Goal: Find specific page/section: Find specific page/section

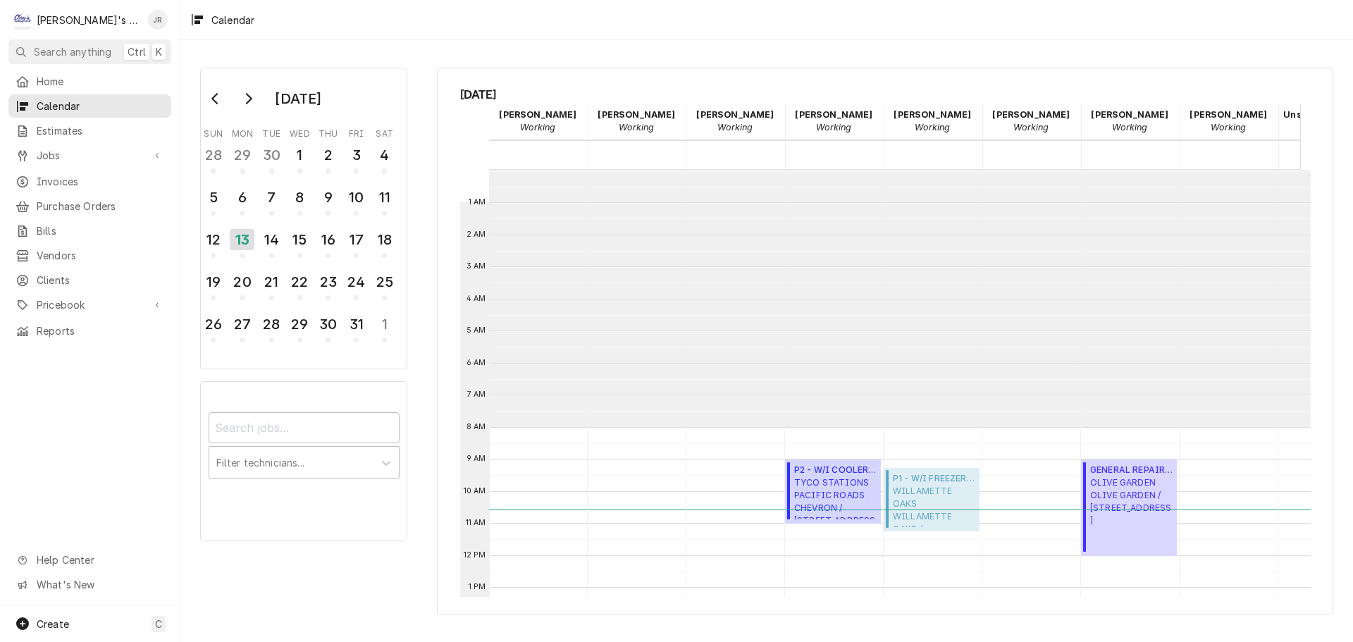
scroll to position [257, 0]
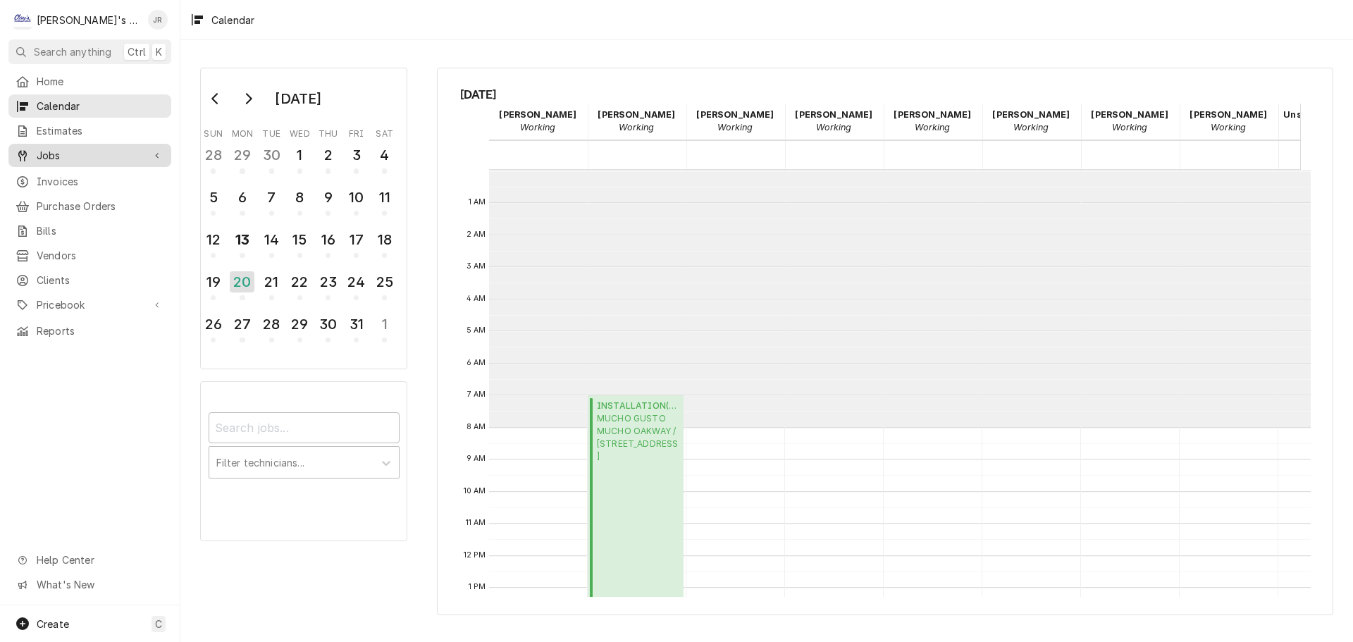
scroll to position [141, 0]
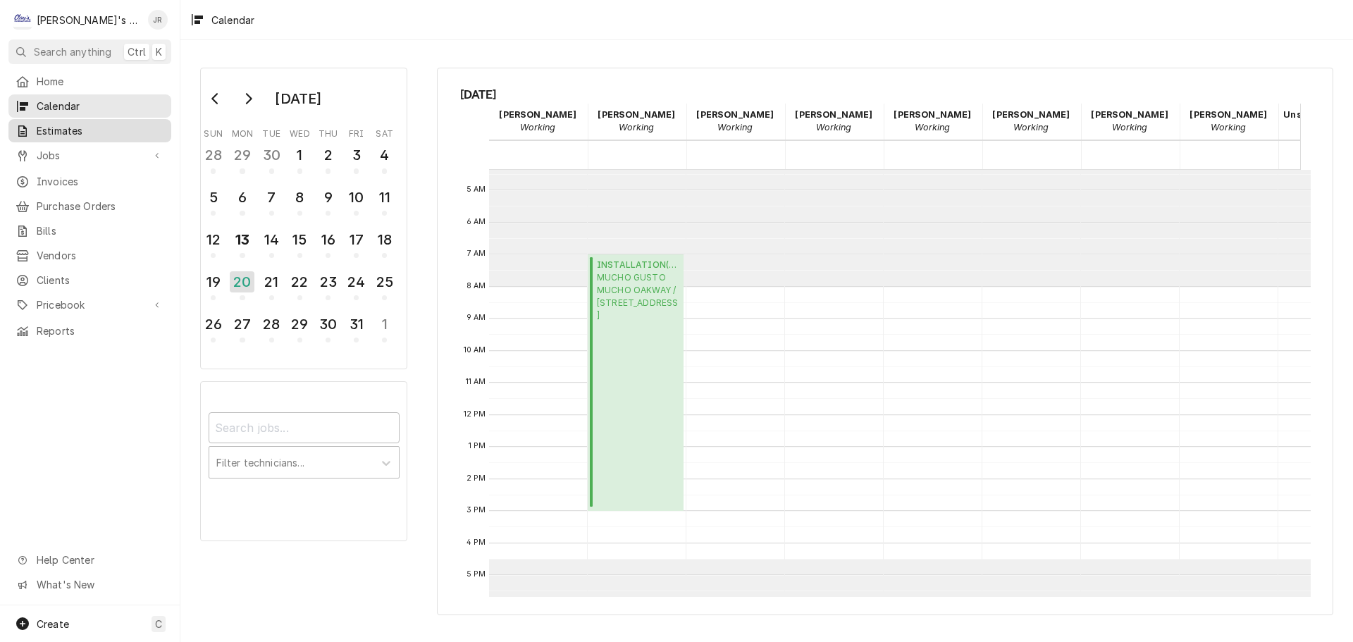
click at [104, 123] on span "Estimates" at bounding box center [101, 130] width 128 height 15
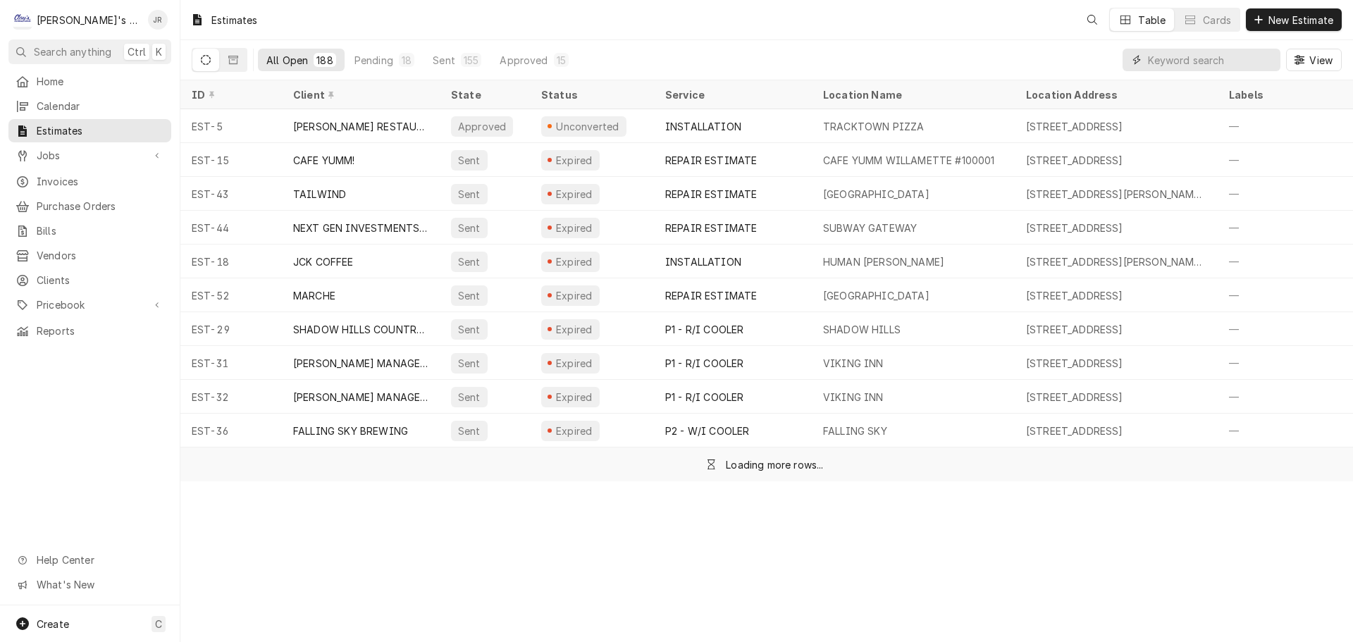
click at [1211, 65] on input "Dynamic Content Wrapper" at bounding box center [1210, 60] width 125 height 23
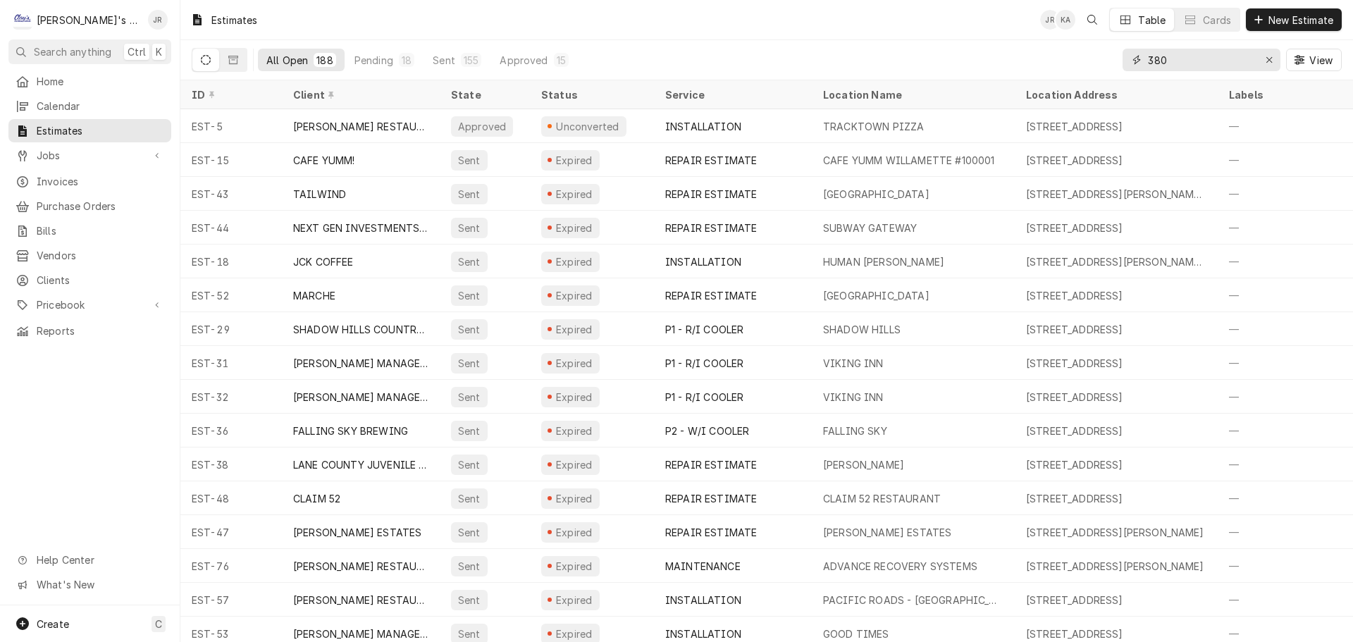
type input "380"
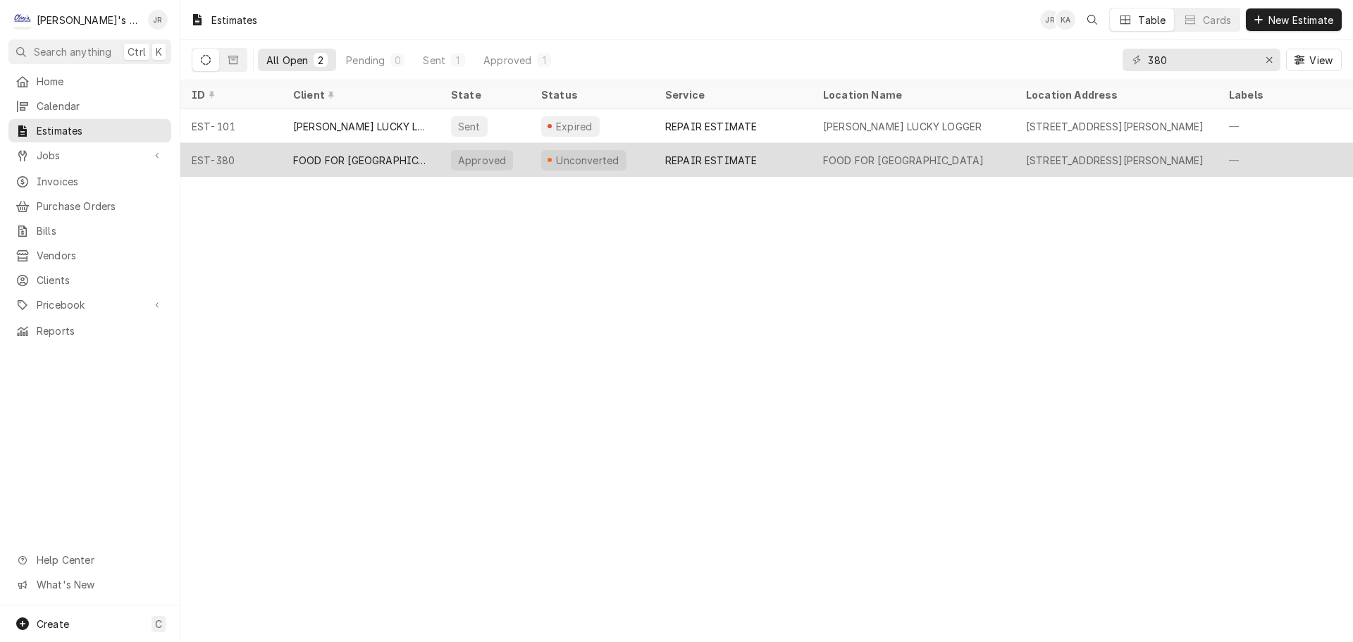
drag, startPoint x: 1259, startPoint y: 61, endPoint x: 426, endPoint y: 155, distance: 838.1
click at [426, 155] on div "FOOD FOR LANE COUNTY" at bounding box center [361, 160] width 158 height 34
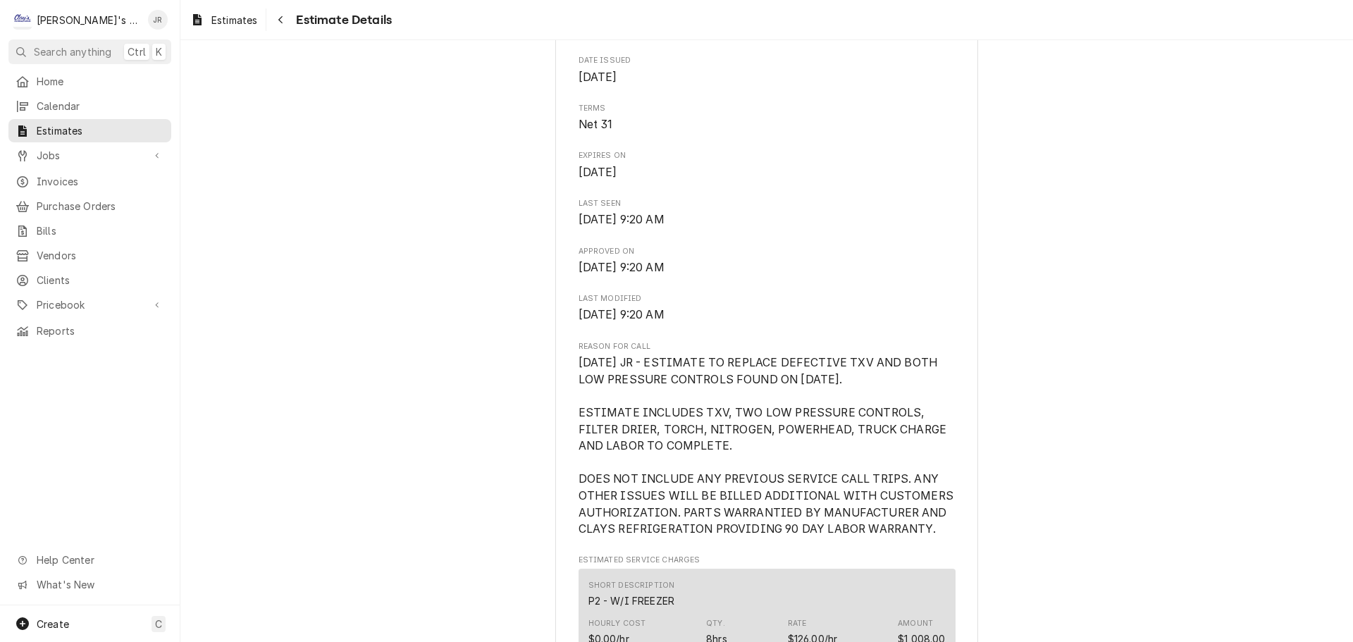
scroll to position [634, 0]
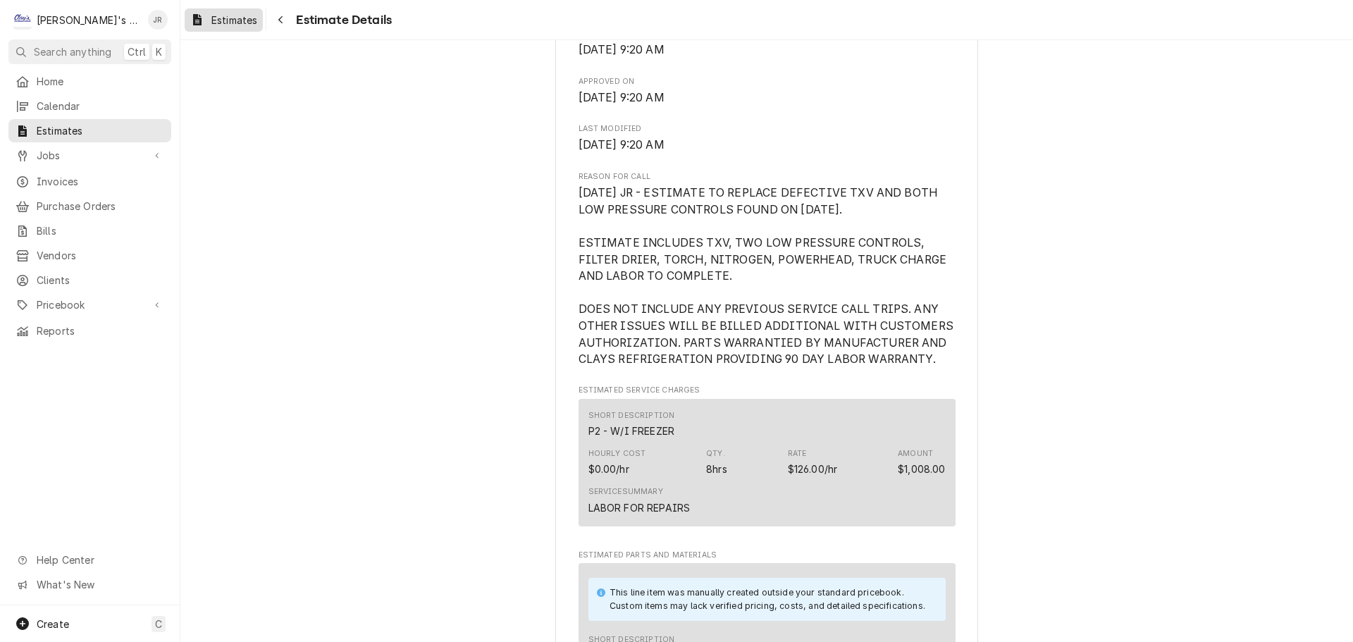
click at [245, 18] on span "Estimates" at bounding box center [234, 20] width 46 height 15
